Goal: Task Accomplishment & Management: Manage account settings

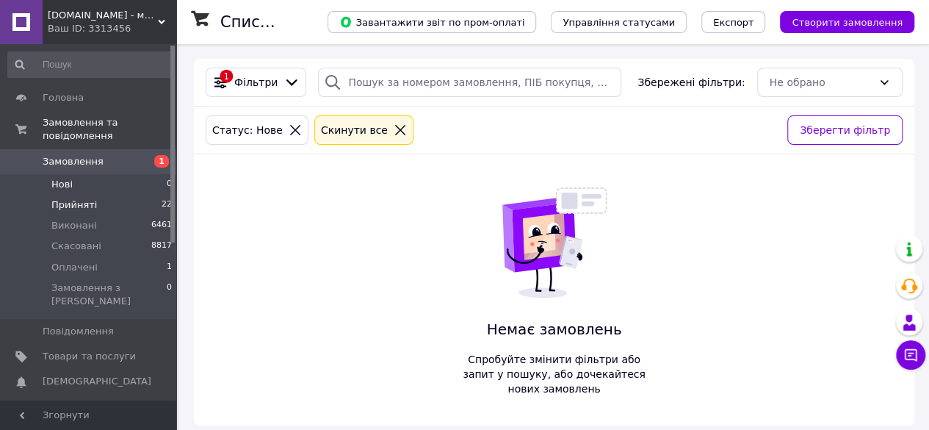
click at [88, 198] on span "Прийняті" at bounding box center [74, 204] width 46 height 13
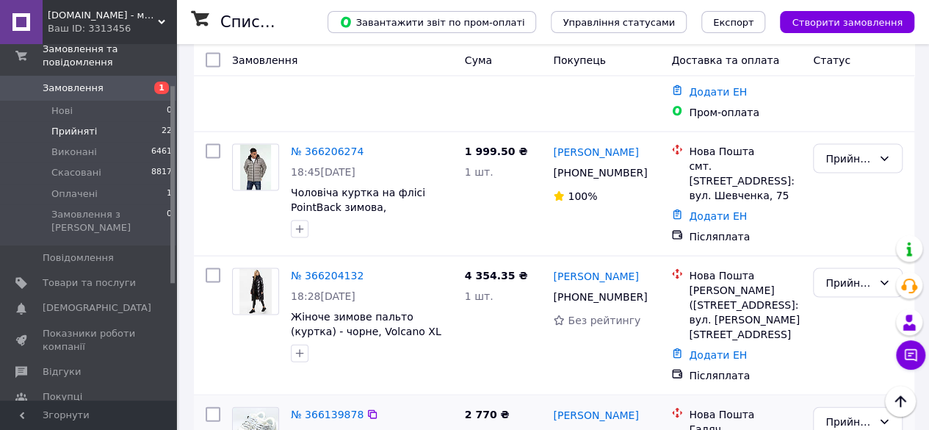
scroll to position [1408, 0]
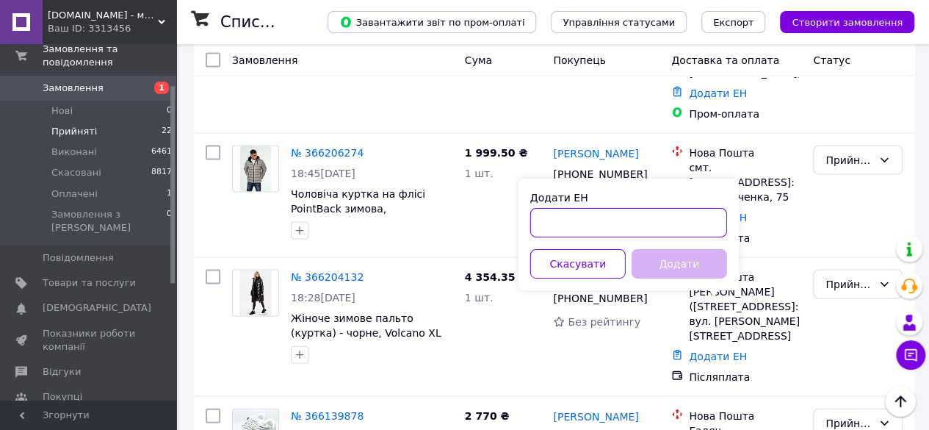
click at [603, 223] on input "Додати ЕН" at bounding box center [628, 222] width 197 height 29
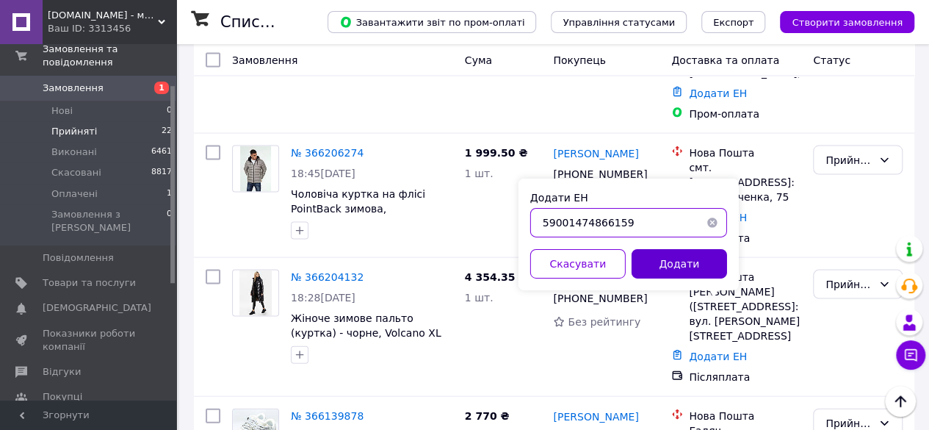
type input "59001474866159"
click at [679, 253] on button "Додати" at bounding box center [679, 263] width 95 height 29
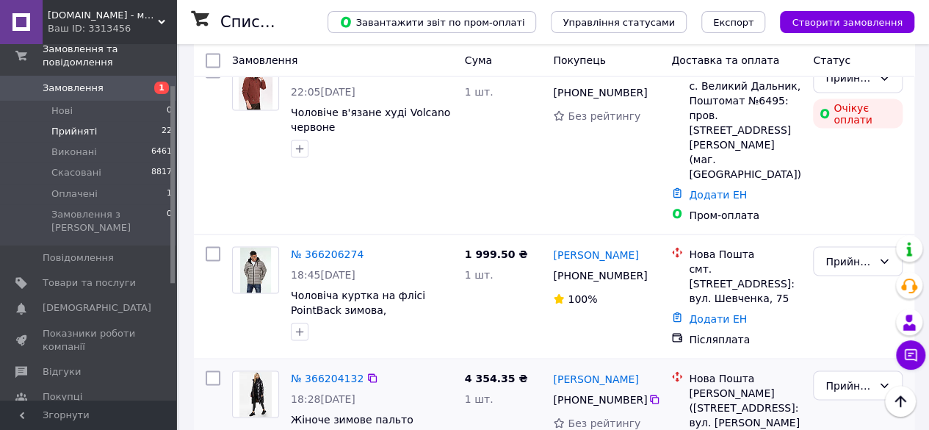
scroll to position [1261, 0]
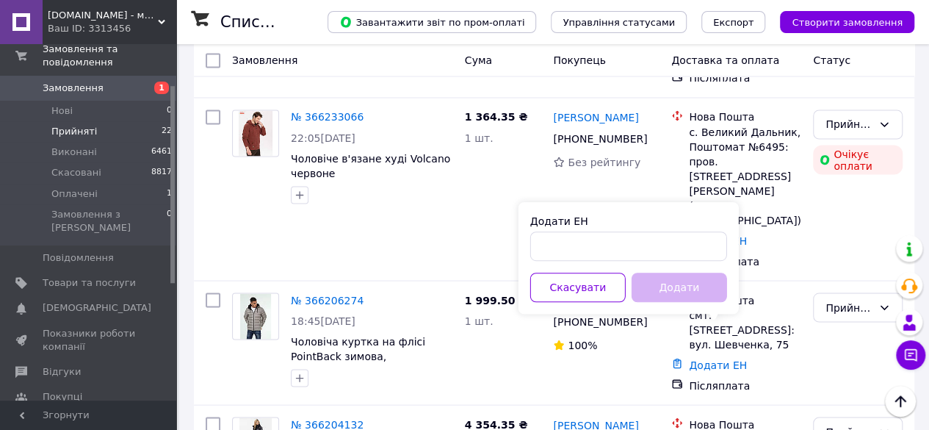
click at [652, 264] on div "Додати ЕН Скасувати Додати" at bounding box center [628, 258] width 220 height 112
click at [658, 247] on input "Додати ЕН" at bounding box center [628, 245] width 197 height 29
click at [595, 281] on button "Скасувати" at bounding box center [577, 286] width 95 height 29
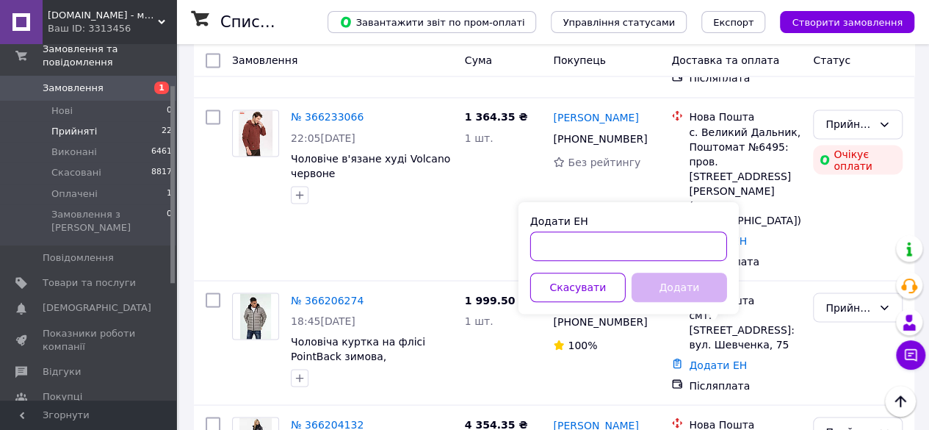
click at [668, 249] on input "Додати ЕН" at bounding box center [628, 245] width 197 height 29
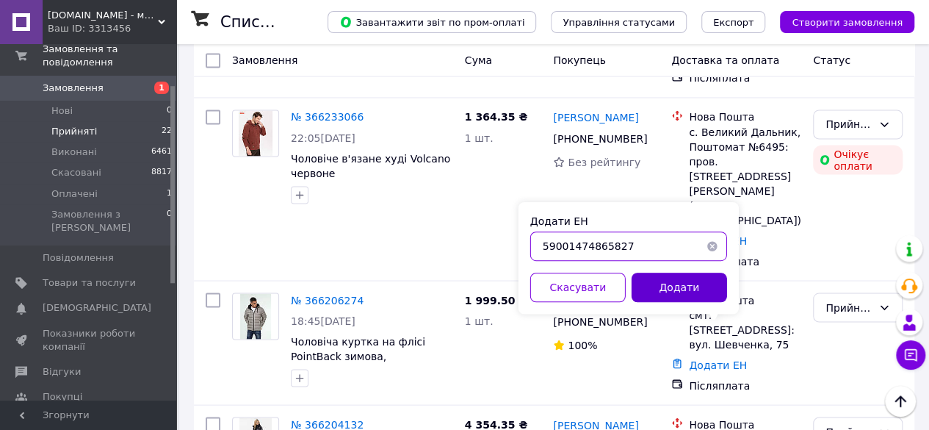
type input "59001474865827"
click at [673, 290] on button "Додати" at bounding box center [679, 286] width 95 height 29
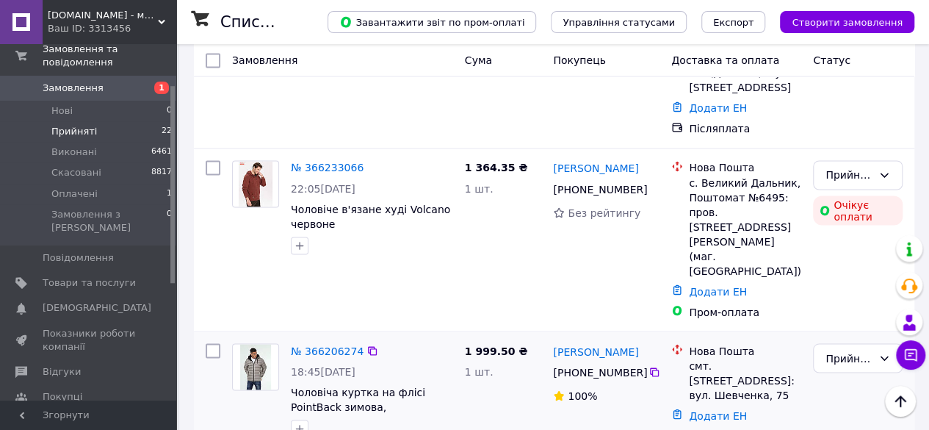
scroll to position [1188, 0]
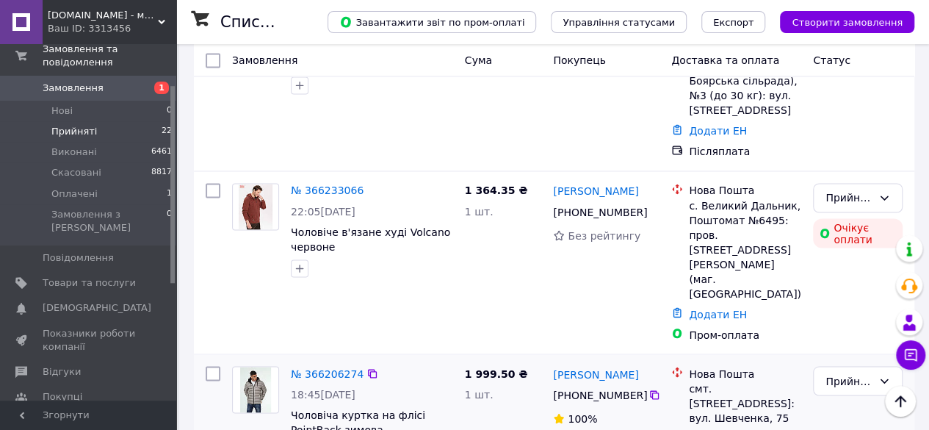
click at [712, 427] on div "Додати ЕН" at bounding box center [745, 437] width 118 height 21
click at [712, 429] on link "Додати ЕН" at bounding box center [718, 438] width 58 height 12
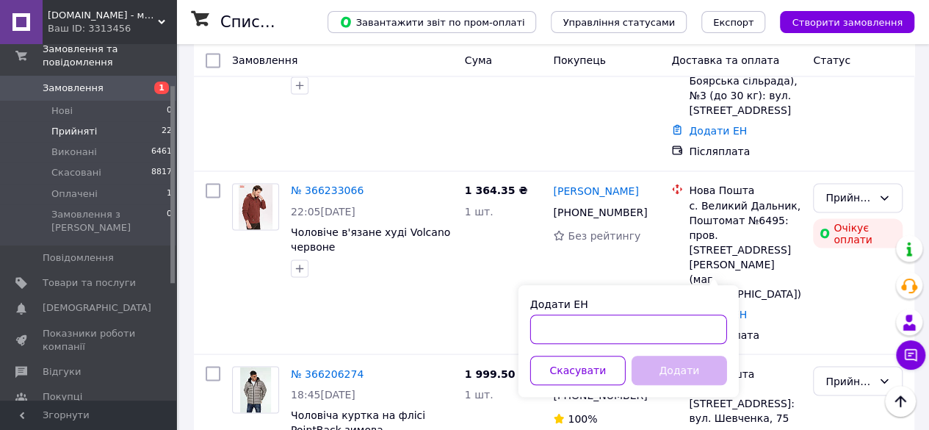
click at [588, 321] on input "Додати ЕН" at bounding box center [628, 328] width 197 height 29
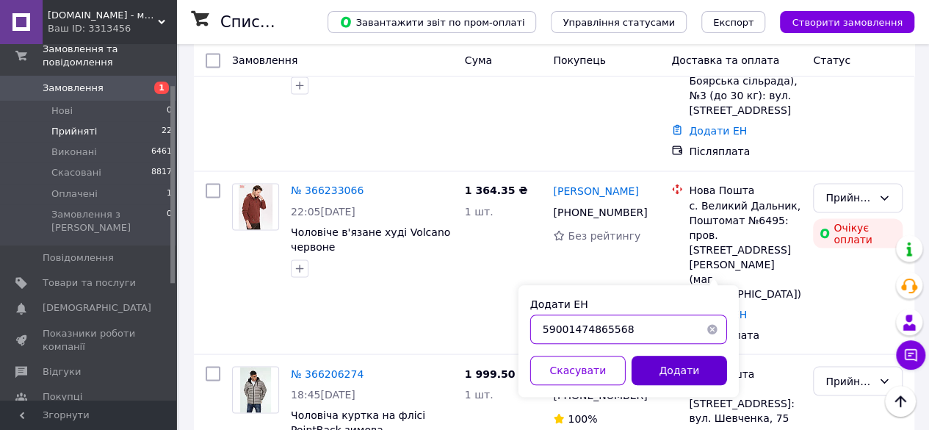
type input "59001474865568"
click at [659, 368] on button "Додати" at bounding box center [679, 369] width 95 height 29
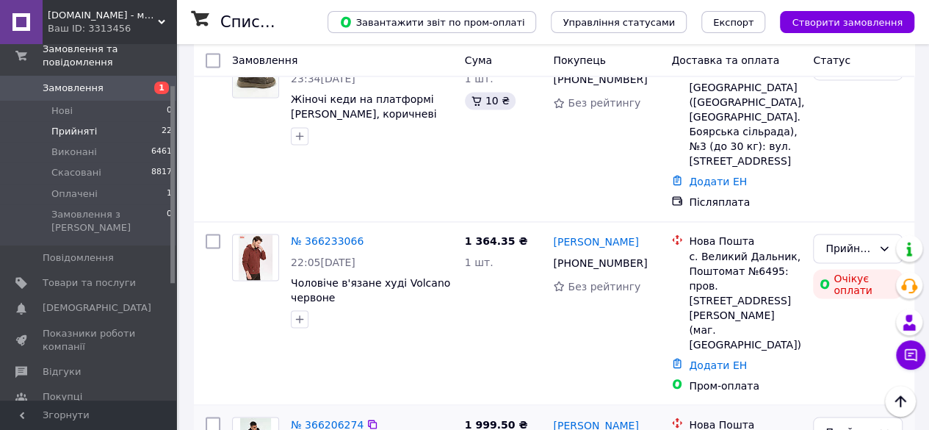
scroll to position [1114, 0]
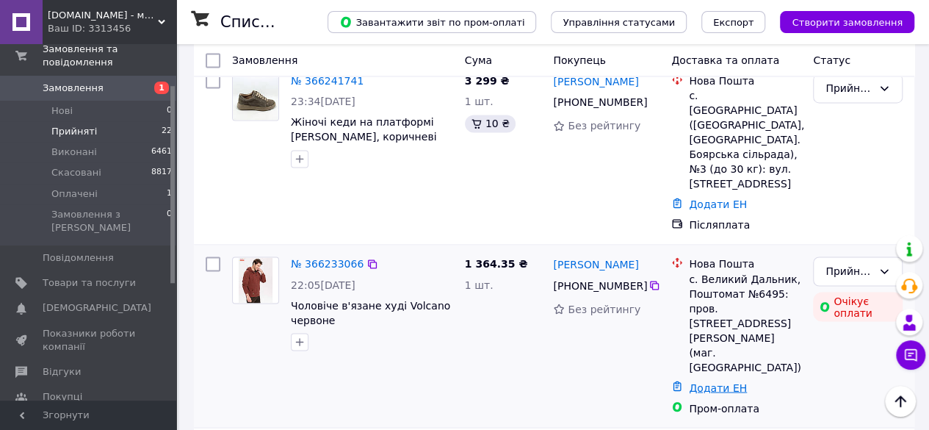
click at [702, 381] on link "Додати ЕН" at bounding box center [718, 387] width 58 height 12
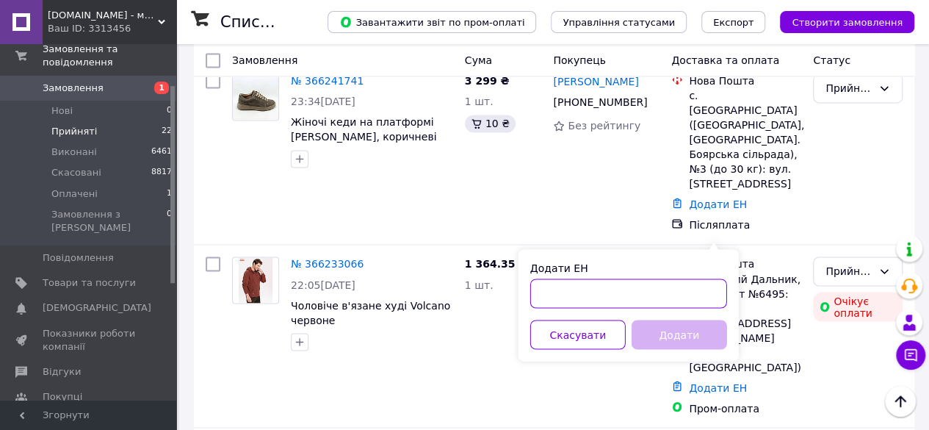
click at [612, 298] on input "Додати ЕН" at bounding box center [628, 292] width 197 height 29
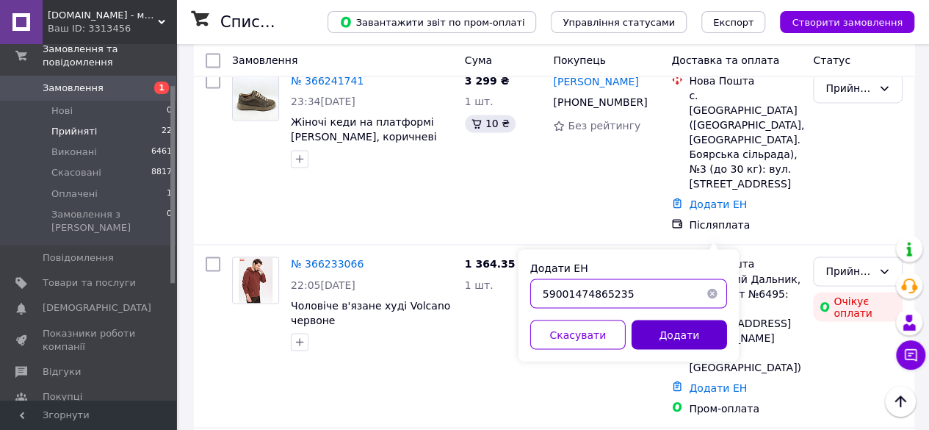
type input "59001474865235"
click at [645, 337] on button "Додати" at bounding box center [679, 333] width 95 height 29
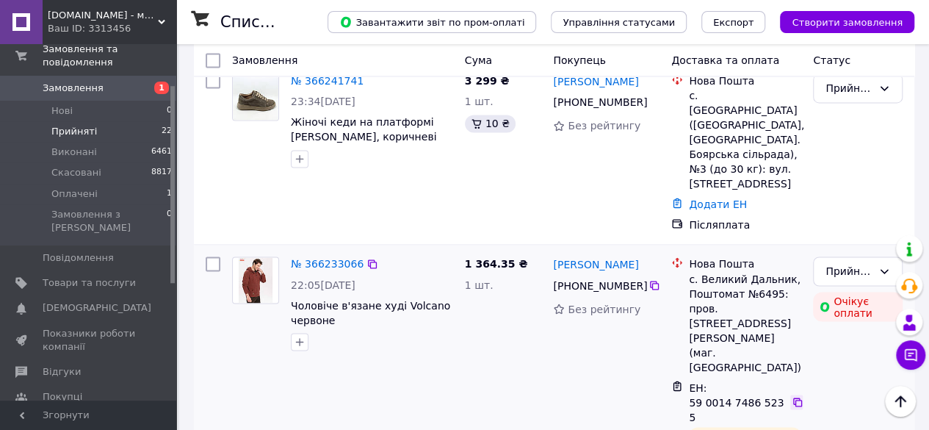
click at [795, 396] on icon at bounding box center [798, 402] width 12 height 12
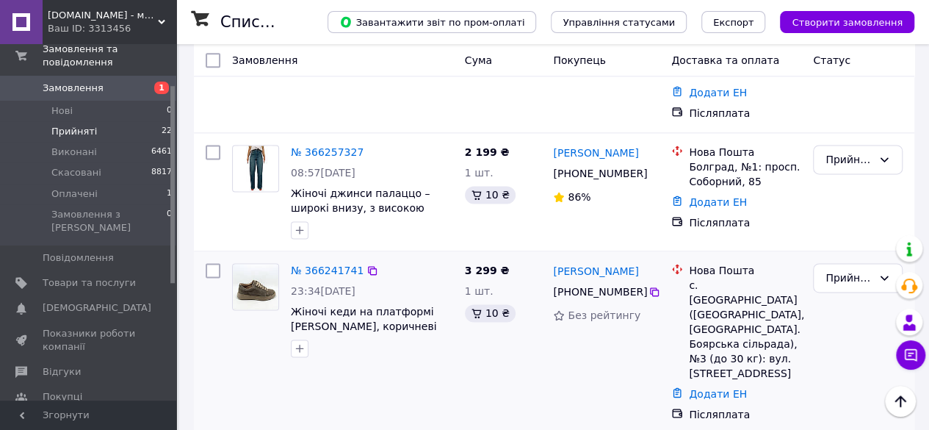
scroll to position [894, 0]
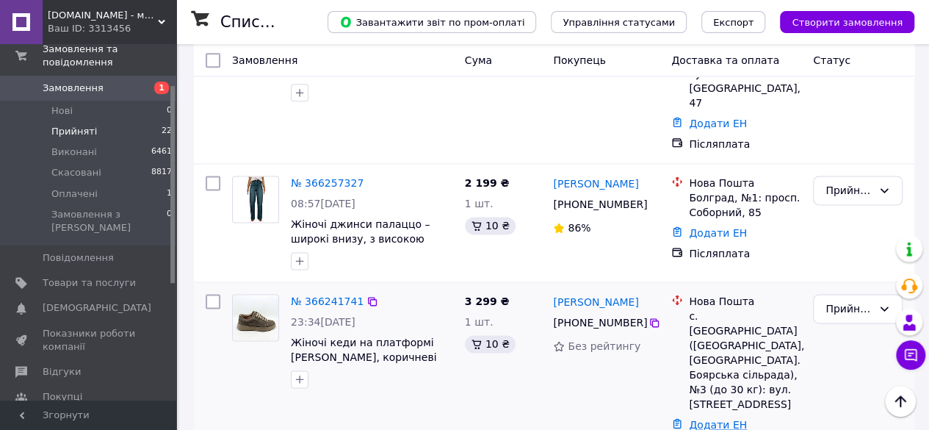
click at [724, 419] on link "Додати ЕН" at bounding box center [718, 425] width 58 height 12
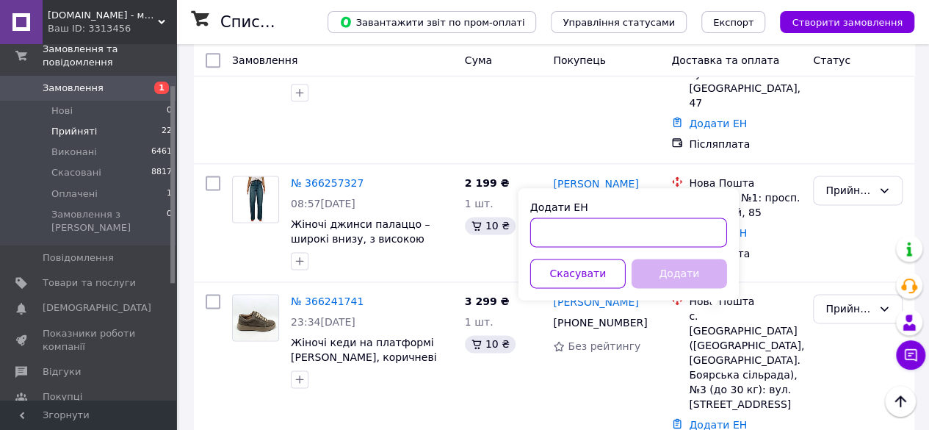
click at [663, 234] on input "Додати ЕН" at bounding box center [628, 231] width 197 height 29
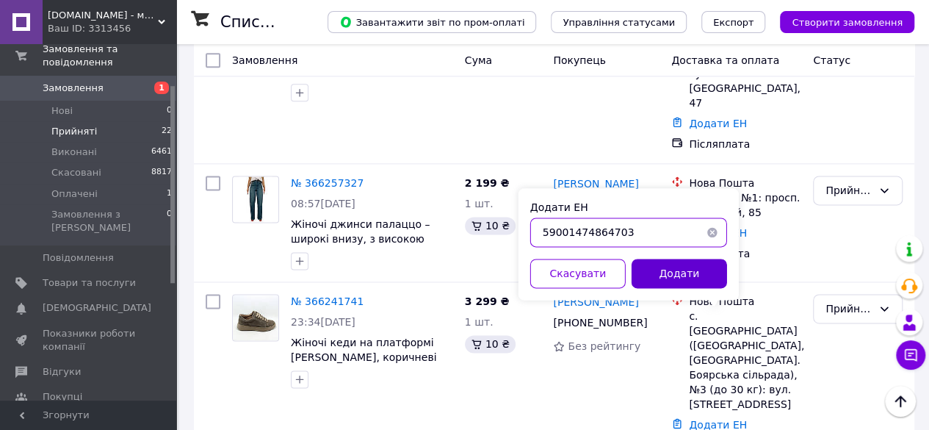
type input "59001474864703"
click at [678, 268] on button "Додати" at bounding box center [679, 273] width 95 height 29
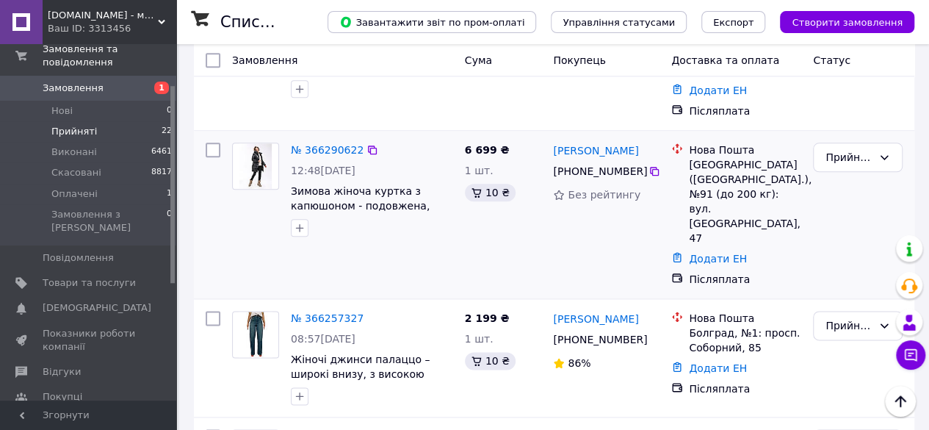
scroll to position [747, 0]
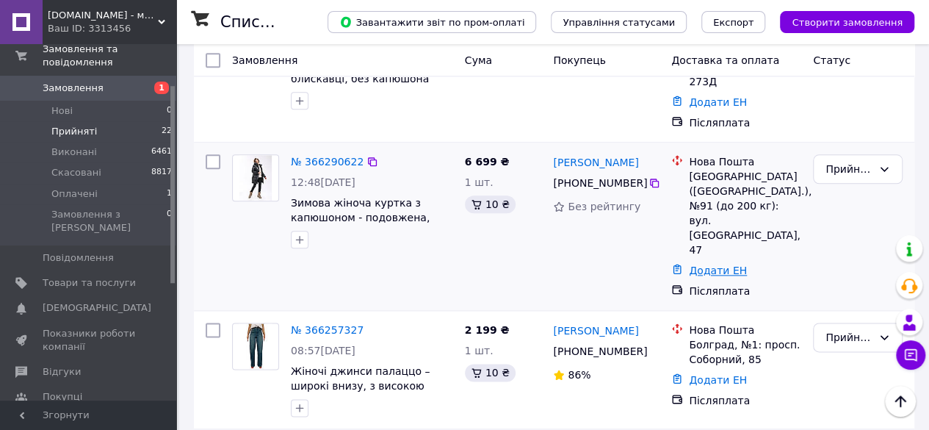
click at [696, 264] on link "Додати ЕН" at bounding box center [718, 270] width 58 height 12
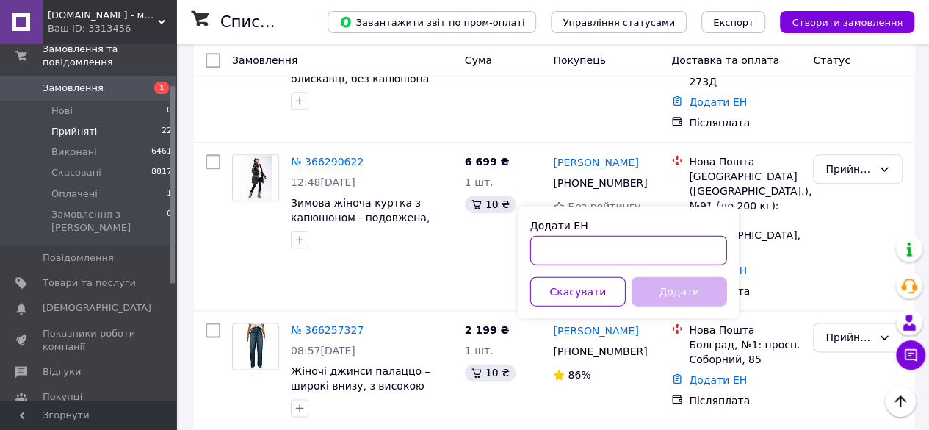
click at [660, 246] on input "Додати ЕН" at bounding box center [628, 249] width 197 height 29
type input "59001474864950"
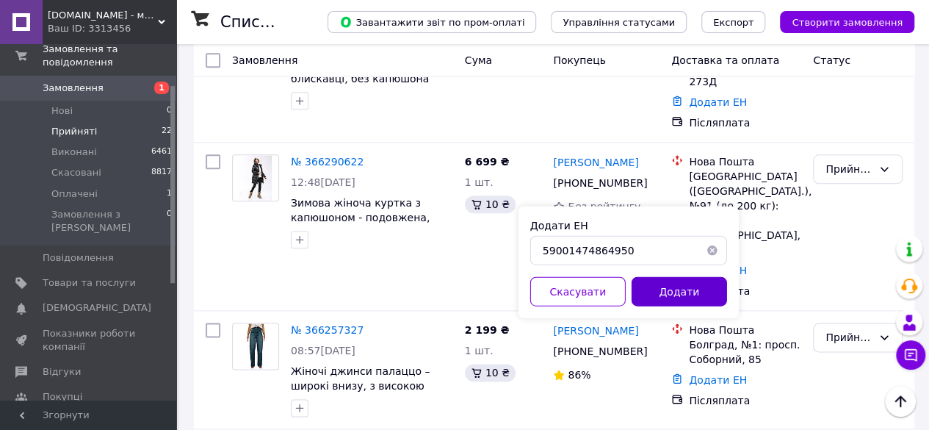
click at [708, 289] on button "Додати" at bounding box center [679, 290] width 95 height 29
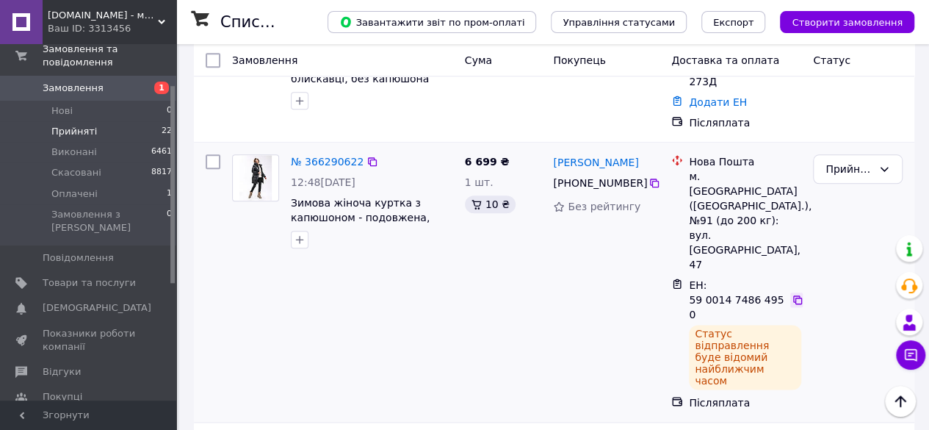
click at [795, 294] on icon at bounding box center [798, 300] width 12 height 12
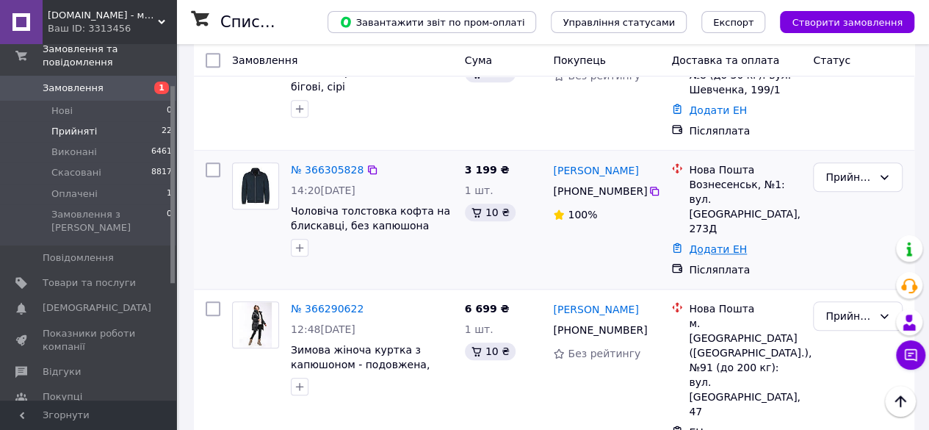
click at [713, 243] on link "Додати ЕН" at bounding box center [718, 249] width 58 height 12
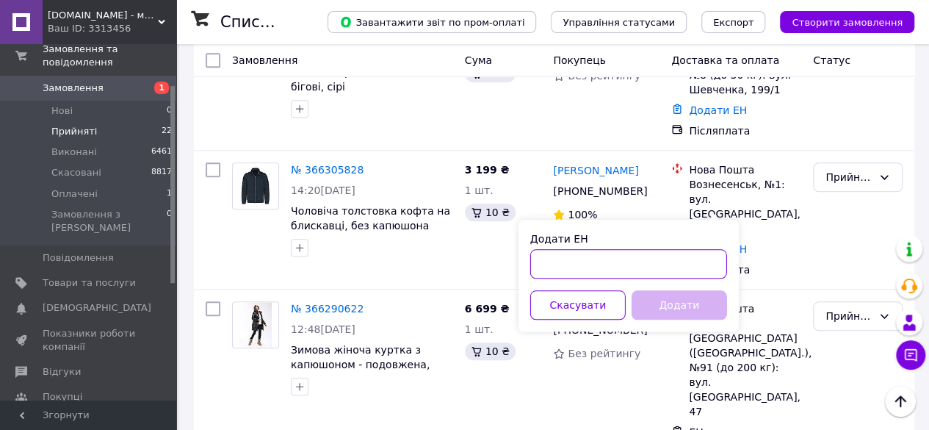
click at [593, 272] on input "Додати ЕН" at bounding box center [628, 263] width 197 height 29
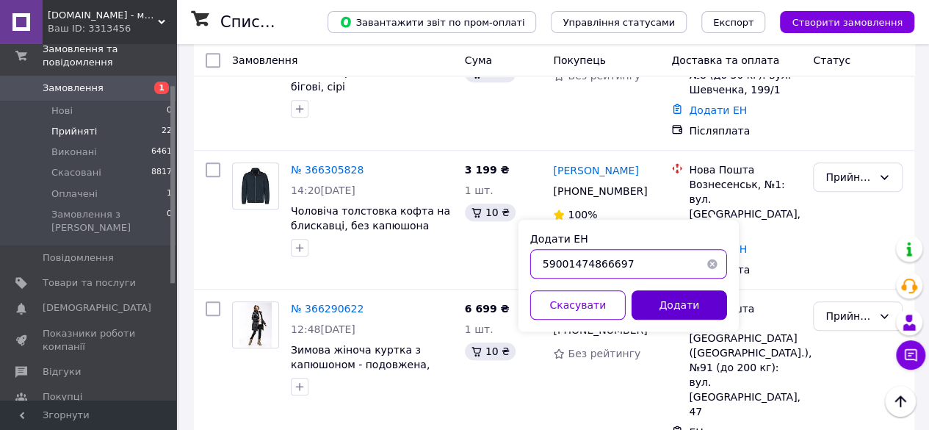
type input "59001474866697"
click at [654, 294] on button "Додати" at bounding box center [679, 304] width 95 height 29
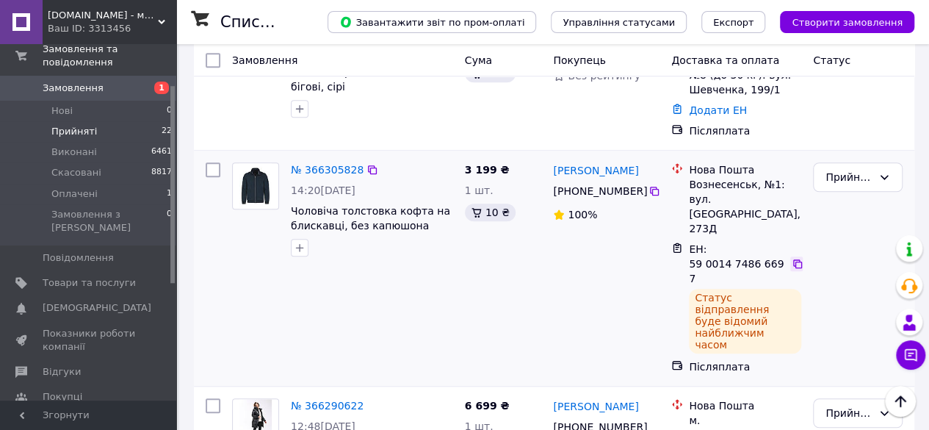
click at [794, 258] on icon at bounding box center [798, 264] width 12 height 12
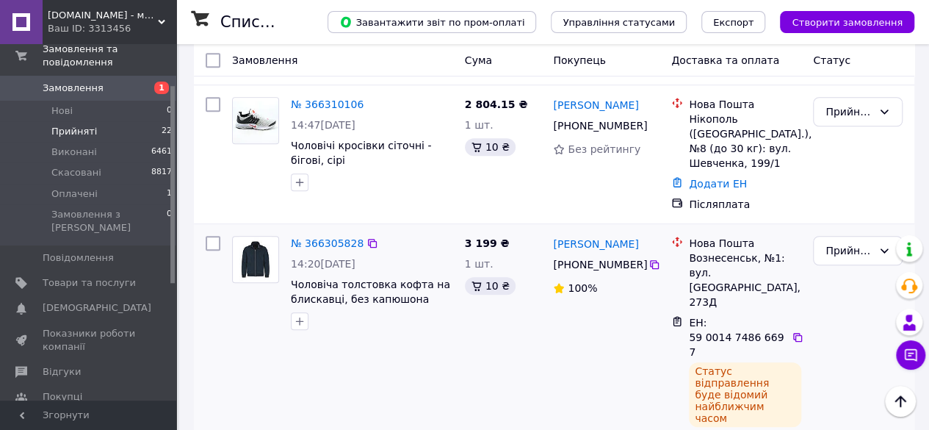
scroll to position [453, 0]
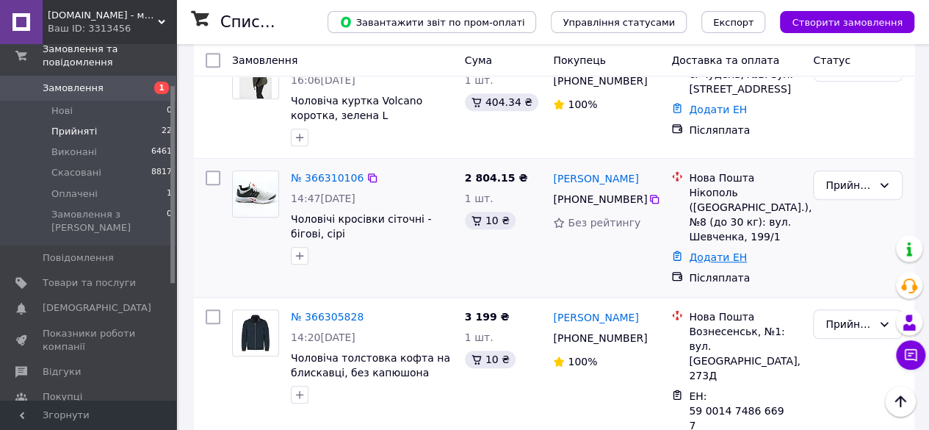
click at [696, 251] on link "Додати ЕН" at bounding box center [718, 257] width 58 height 12
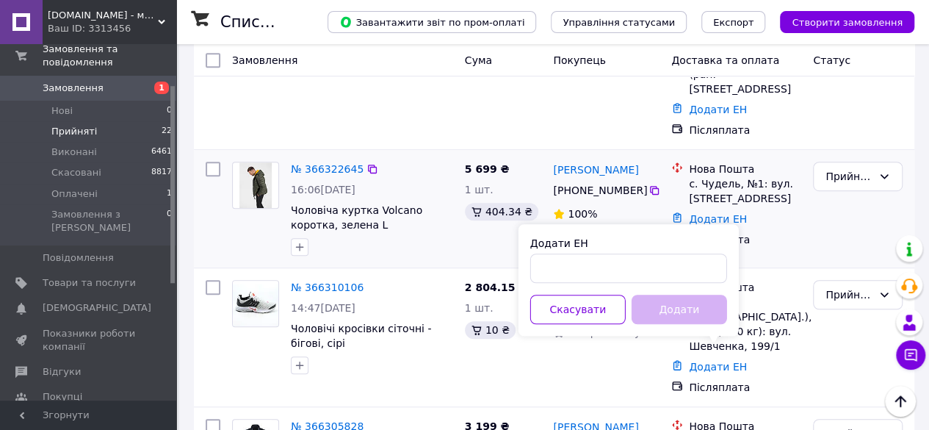
scroll to position [306, 0]
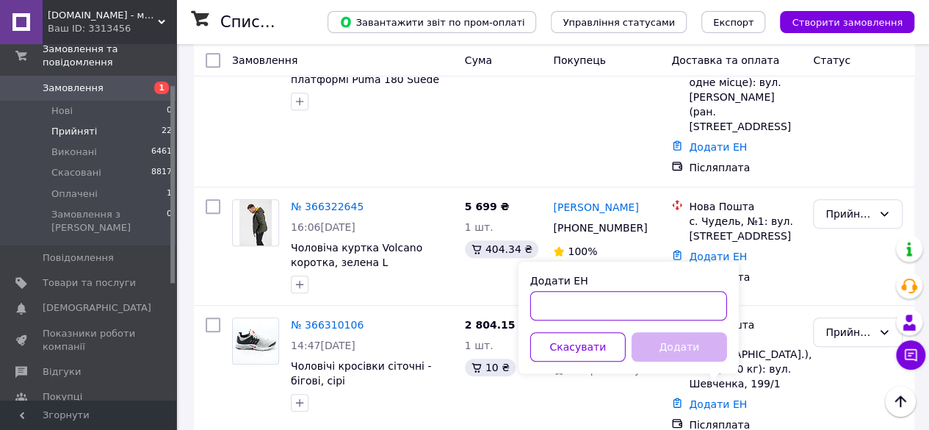
click at [593, 303] on input "Додати ЕН" at bounding box center [628, 305] width 197 height 29
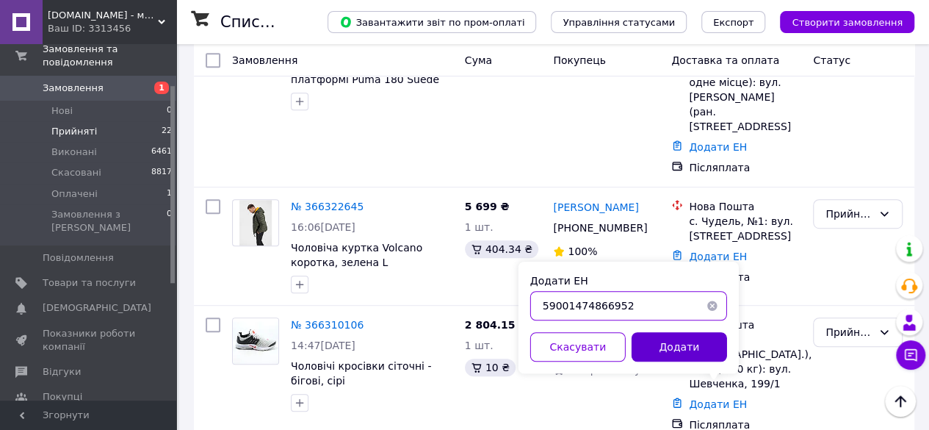
type input "59001474866952"
click at [696, 339] on button "Додати" at bounding box center [679, 346] width 95 height 29
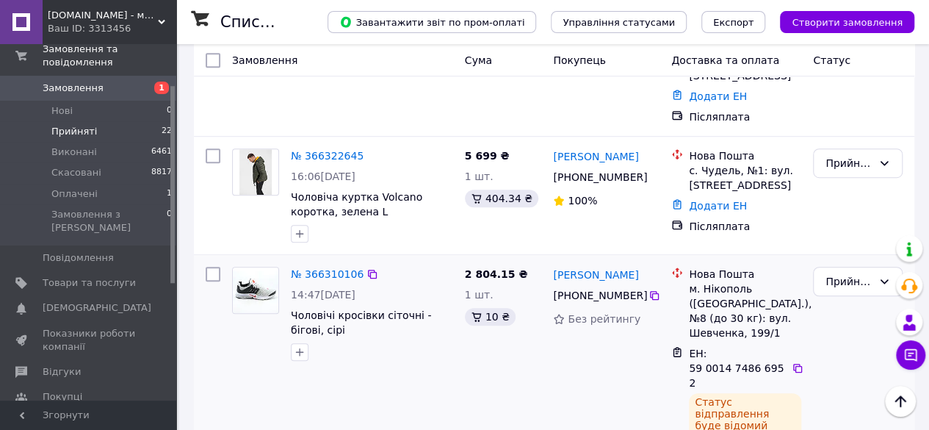
scroll to position [380, 0]
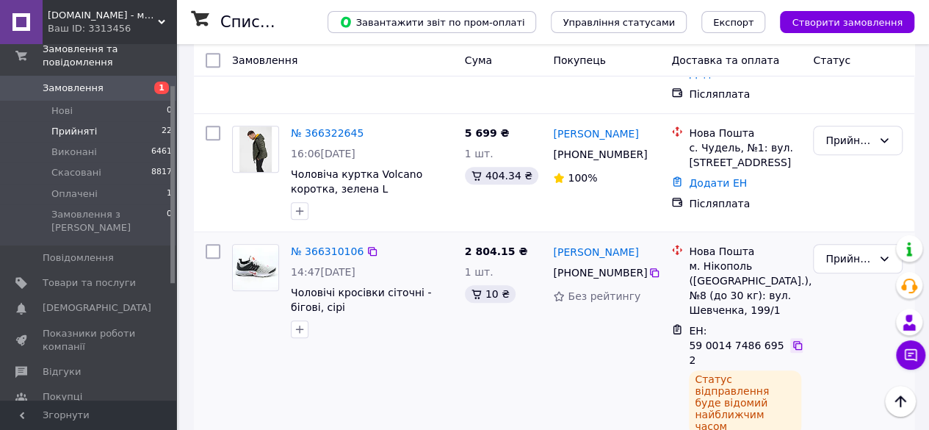
click at [795, 339] on icon at bounding box center [798, 345] width 12 height 12
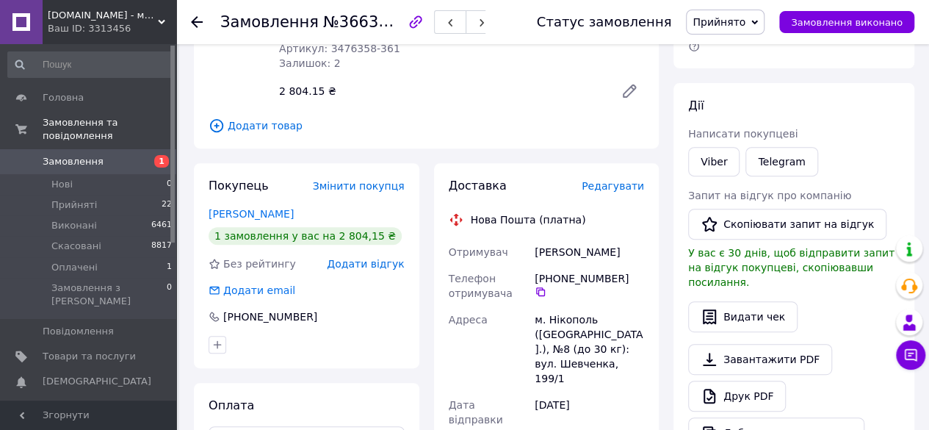
scroll to position [220, 0]
drag, startPoint x: 639, startPoint y: 352, endPoint x: 532, endPoint y: 239, distance: 155.8
click at [530, 239] on div "Отримувач Сергій Терехов Телефон отримувача +380 66 511 47 64   Адреса м. Нікоп…" at bounding box center [547, 438] width 202 height 400
copy div "Отримувач Сергій Терехов Телефон отримувача +380 66 511 47 64   Адреса м. Нікоп…"
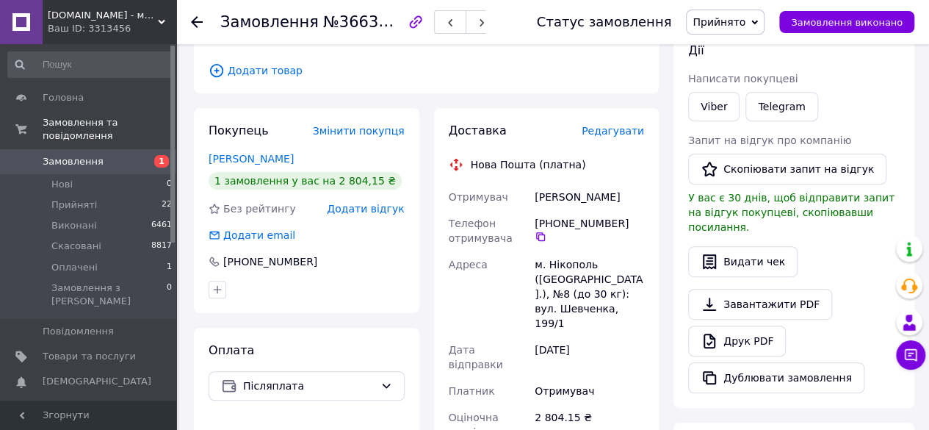
scroll to position [294, 0]
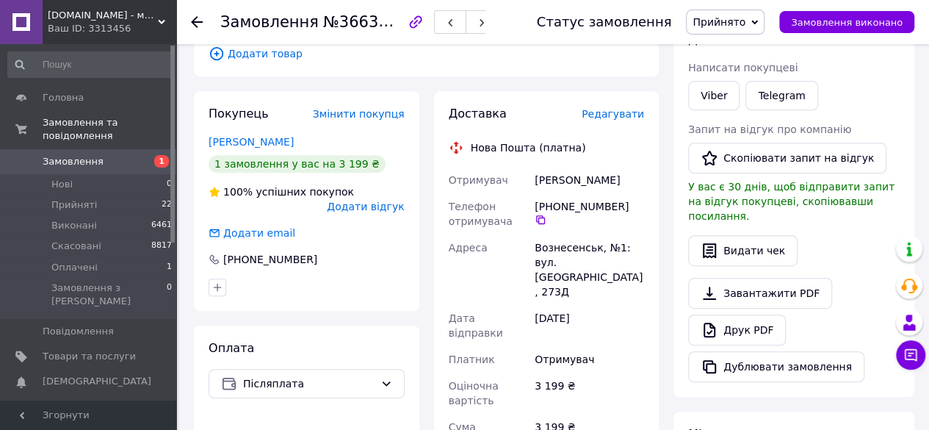
scroll to position [294, 0]
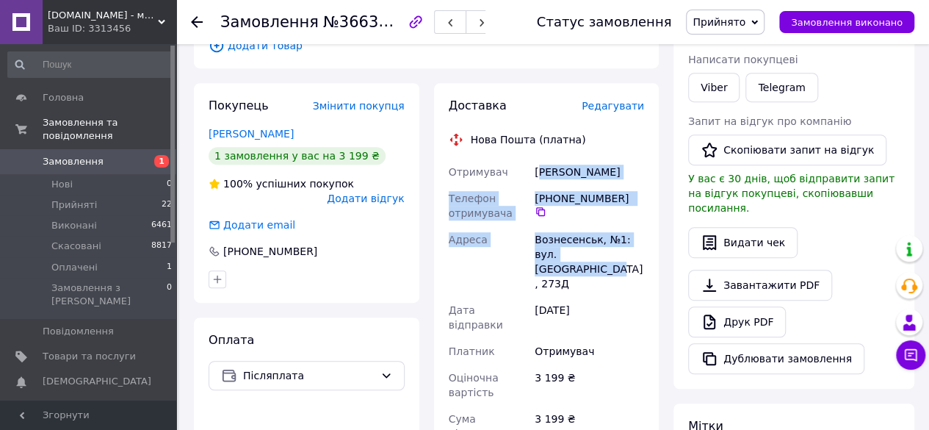
drag, startPoint x: 619, startPoint y: 254, endPoint x: 538, endPoint y: 165, distance: 120.1
click at [538, 165] on div "Отримувач [PERSON_NAME] Телефон отримувача +380 67 263 51 [GEOGRAPHIC_DATA]: ву…" at bounding box center [547, 351] width 202 height 385
click at [538, 165] on div "[PERSON_NAME]" at bounding box center [589, 172] width 115 height 26
drag, startPoint x: 612, startPoint y: 260, endPoint x: 529, endPoint y: 168, distance: 123.8
click at [529, 168] on div "Отримувач [PERSON_NAME] Телефон отримувача +380 67 263 51 [GEOGRAPHIC_DATA]: ву…" at bounding box center [547, 351] width 202 height 385
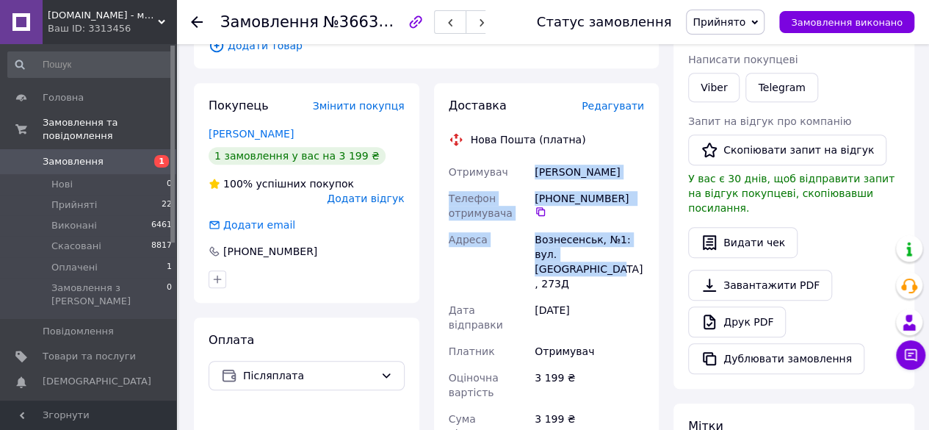
copy div "Отримувач [PERSON_NAME] Телефон отримувача +380 67 263 51 [GEOGRAPHIC_DATA]: ву…"
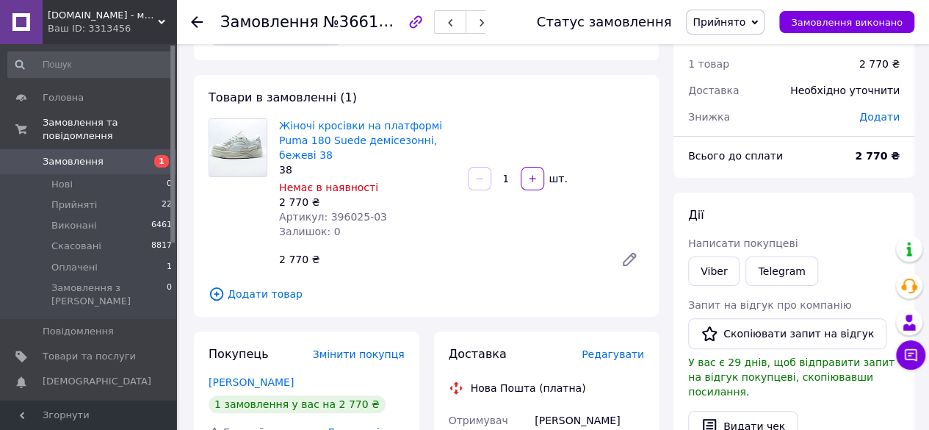
scroll to position [220, 0]
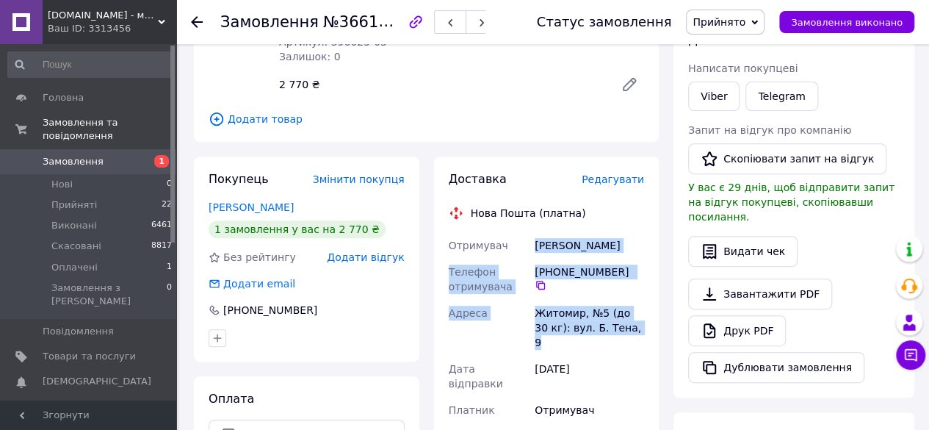
drag, startPoint x: 624, startPoint y: 313, endPoint x: 527, endPoint y: 234, distance: 124.8
click at [527, 234] on div "Отримувач [PERSON_NAME] Телефон отримувача [PHONE_NUMBER]   [PERSON_NAME], №5 (…" at bounding box center [547, 417] width 202 height 370
copy div "Отримувач Фіалковська Олена Телефон отримувача +380 63 364 95 30   Адреса Житом…"
